Goal: Understand process/instructions: Learn how to perform a task or action

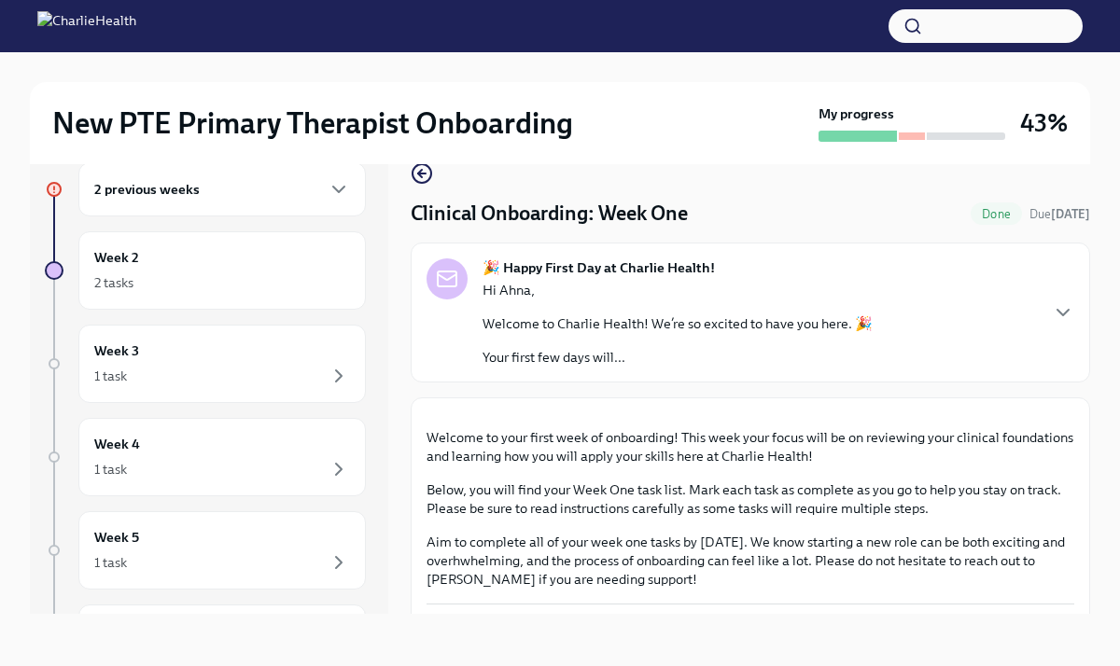
scroll to position [782, 0]
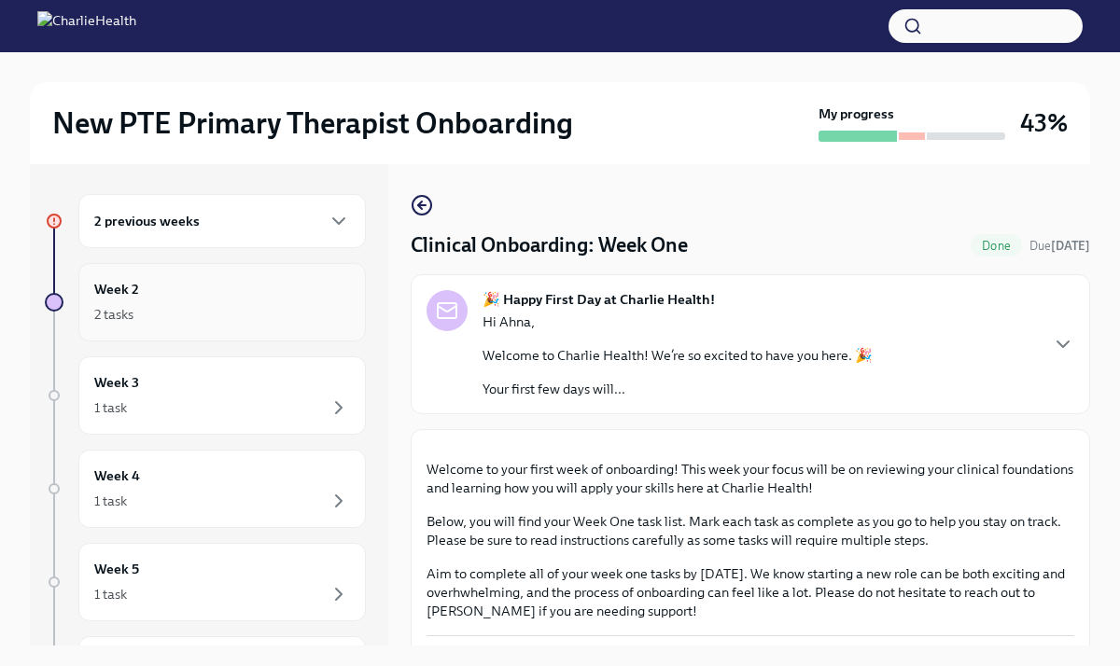
click at [245, 323] on div "2 tasks" at bounding box center [222, 314] width 256 height 22
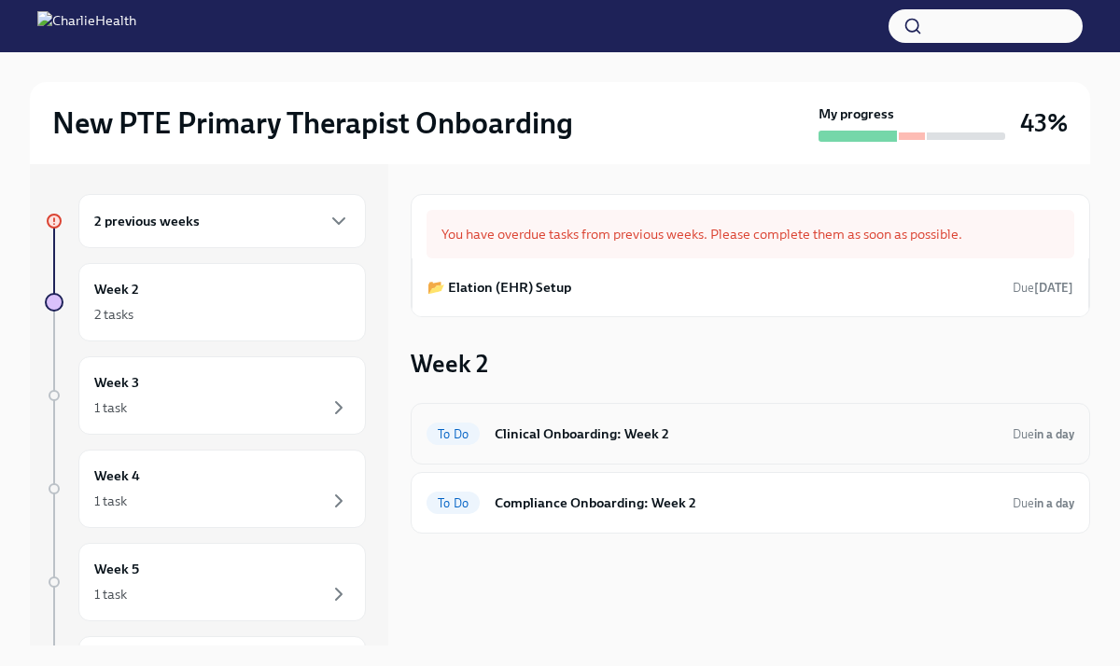
click at [586, 430] on h6 "Clinical Onboarding: Week 2" at bounding box center [746, 434] width 503 height 21
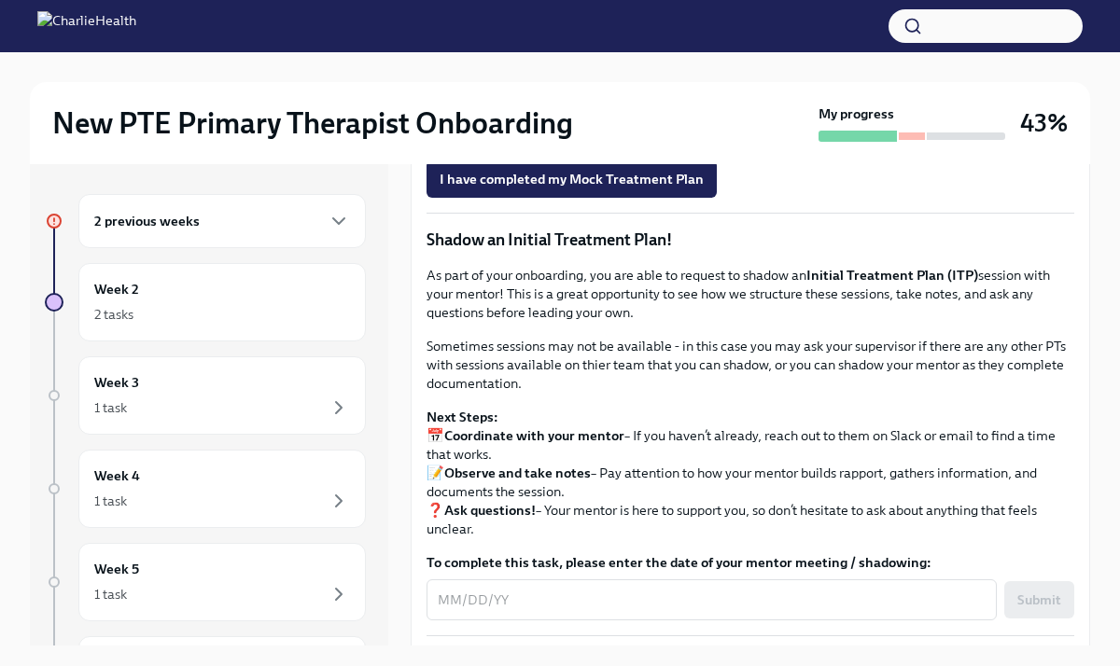
scroll to position [1526, 0]
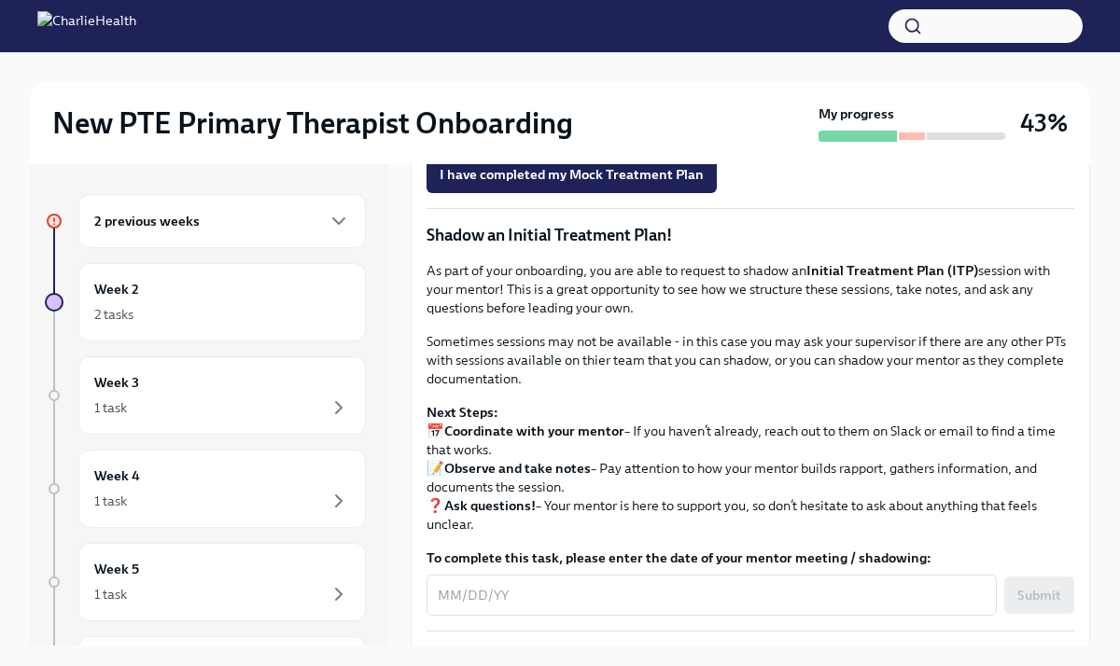
click at [606, 79] on span "Onboarding Mock Treatment Plan" at bounding box center [555, 70] width 230 height 19
